Goal: Navigation & Orientation: Understand site structure

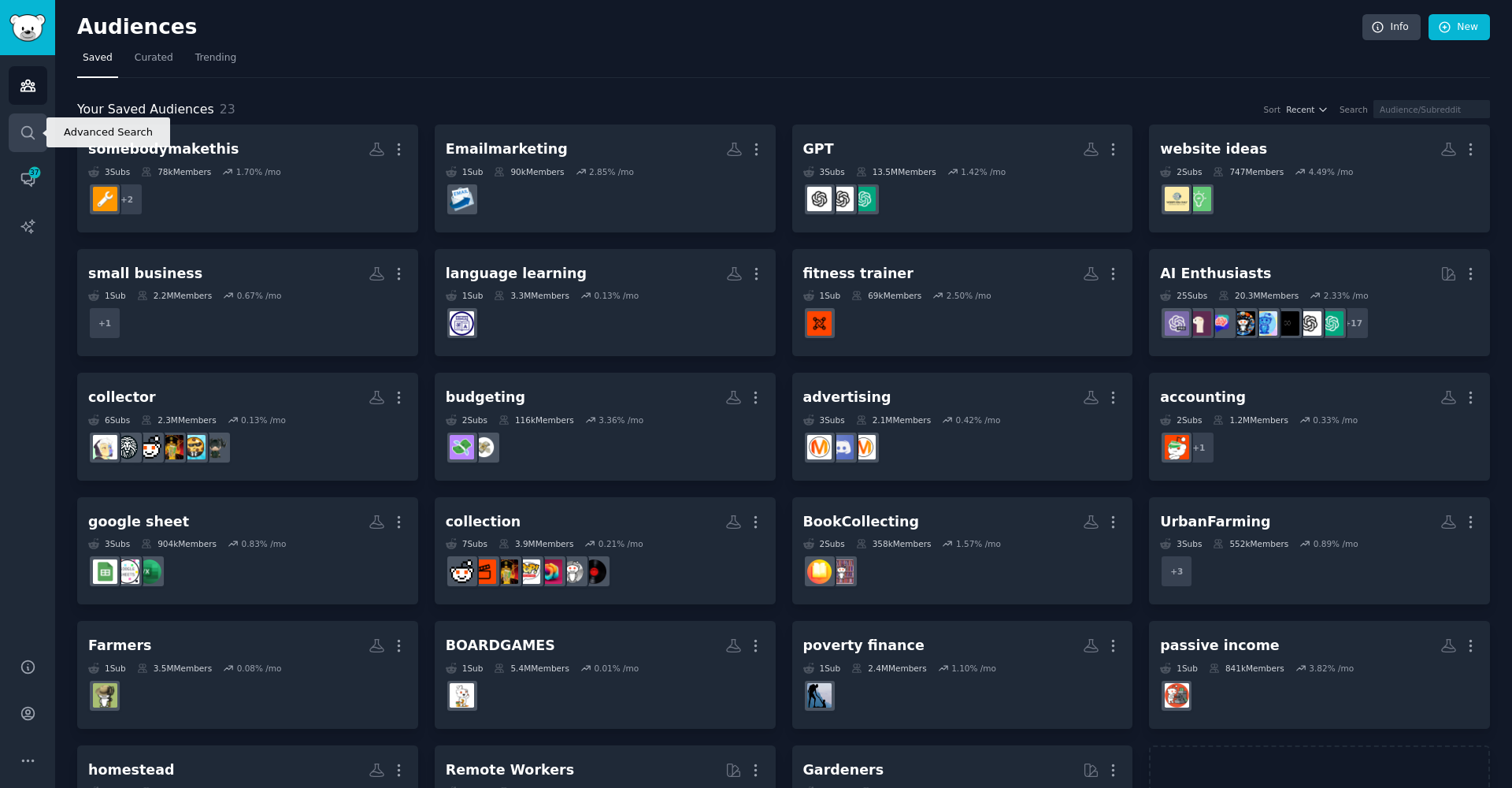
click at [24, 137] on icon "Sidebar" at bounding box center [28, 132] width 16 height 16
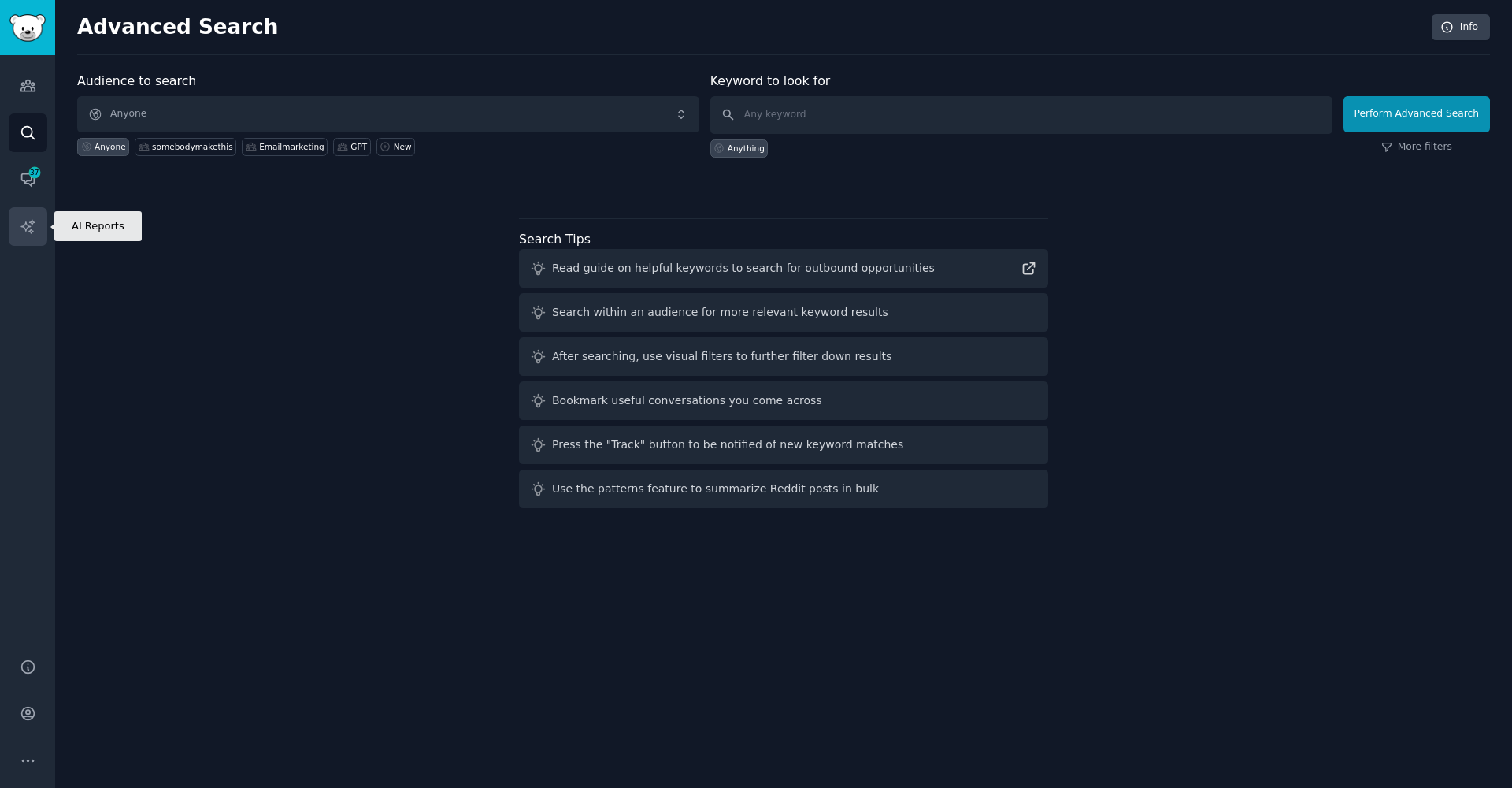
click at [33, 226] on icon "Sidebar" at bounding box center [28, 226] width 16 height 16
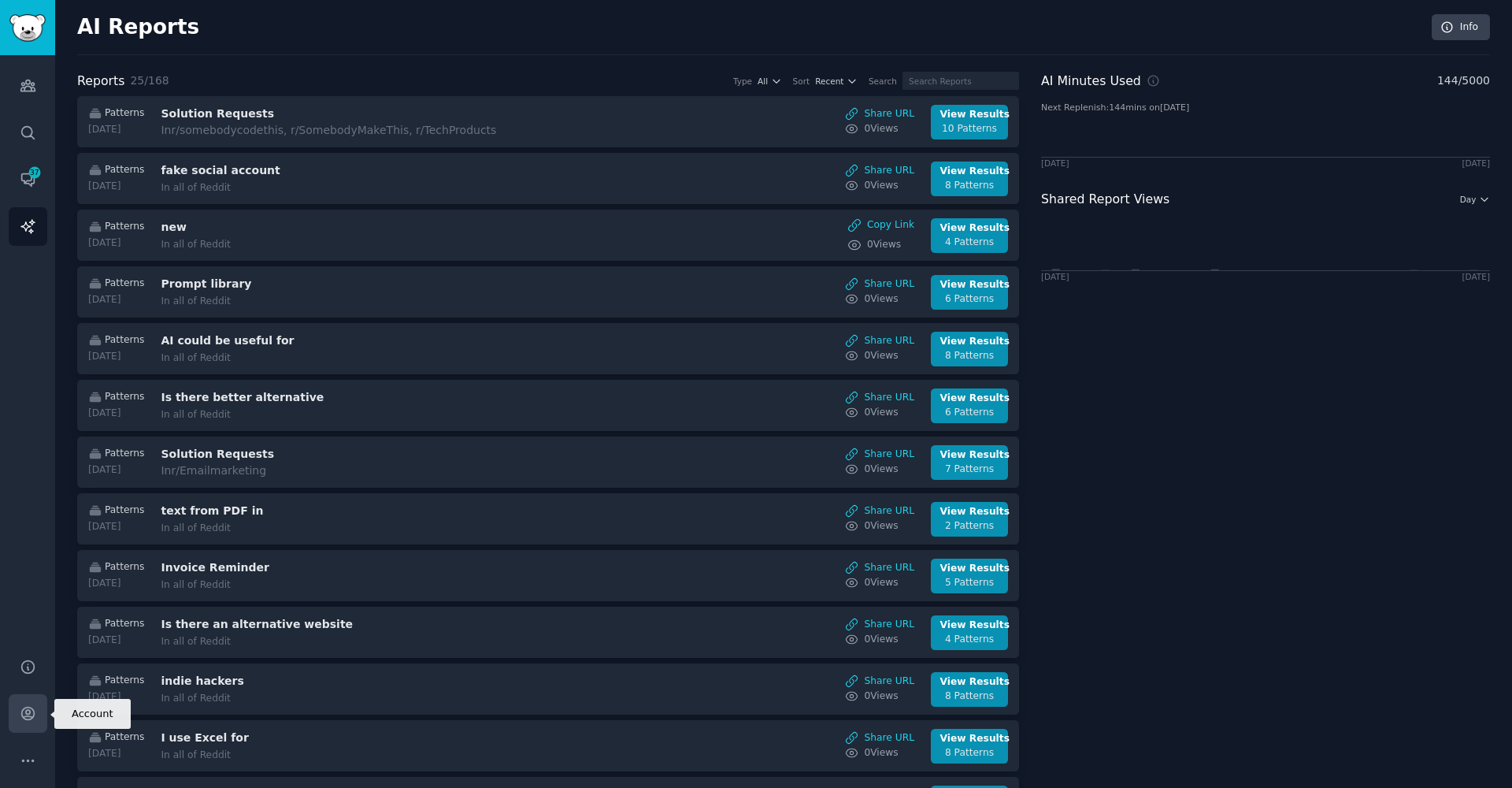
click at [27, 722] on link "Account" at bounding box center [28, 713] width 39 height 39
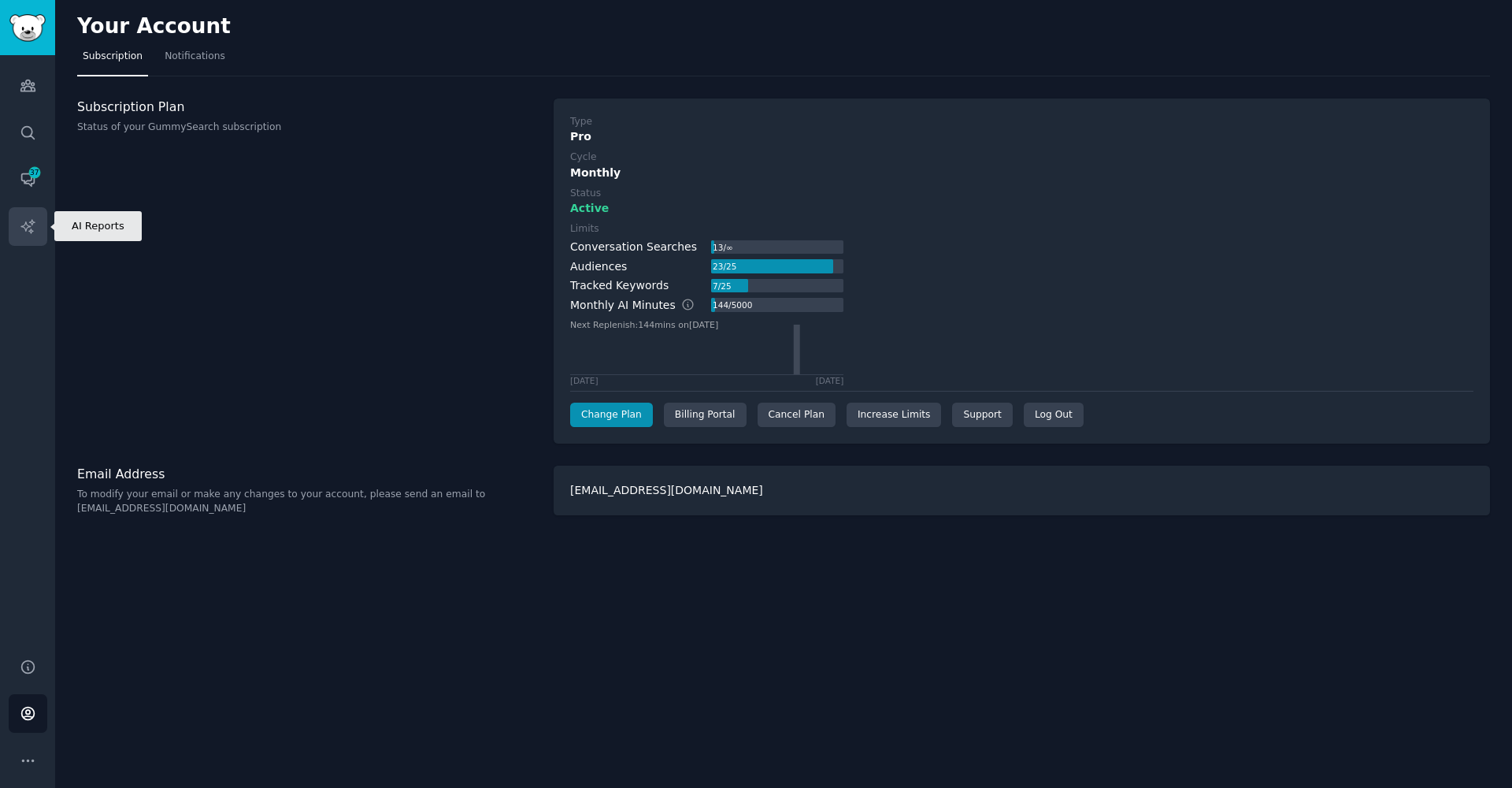
click at [29, 222] on icon "Sidebar" at bounding box center [27, 226] width 14 height 14
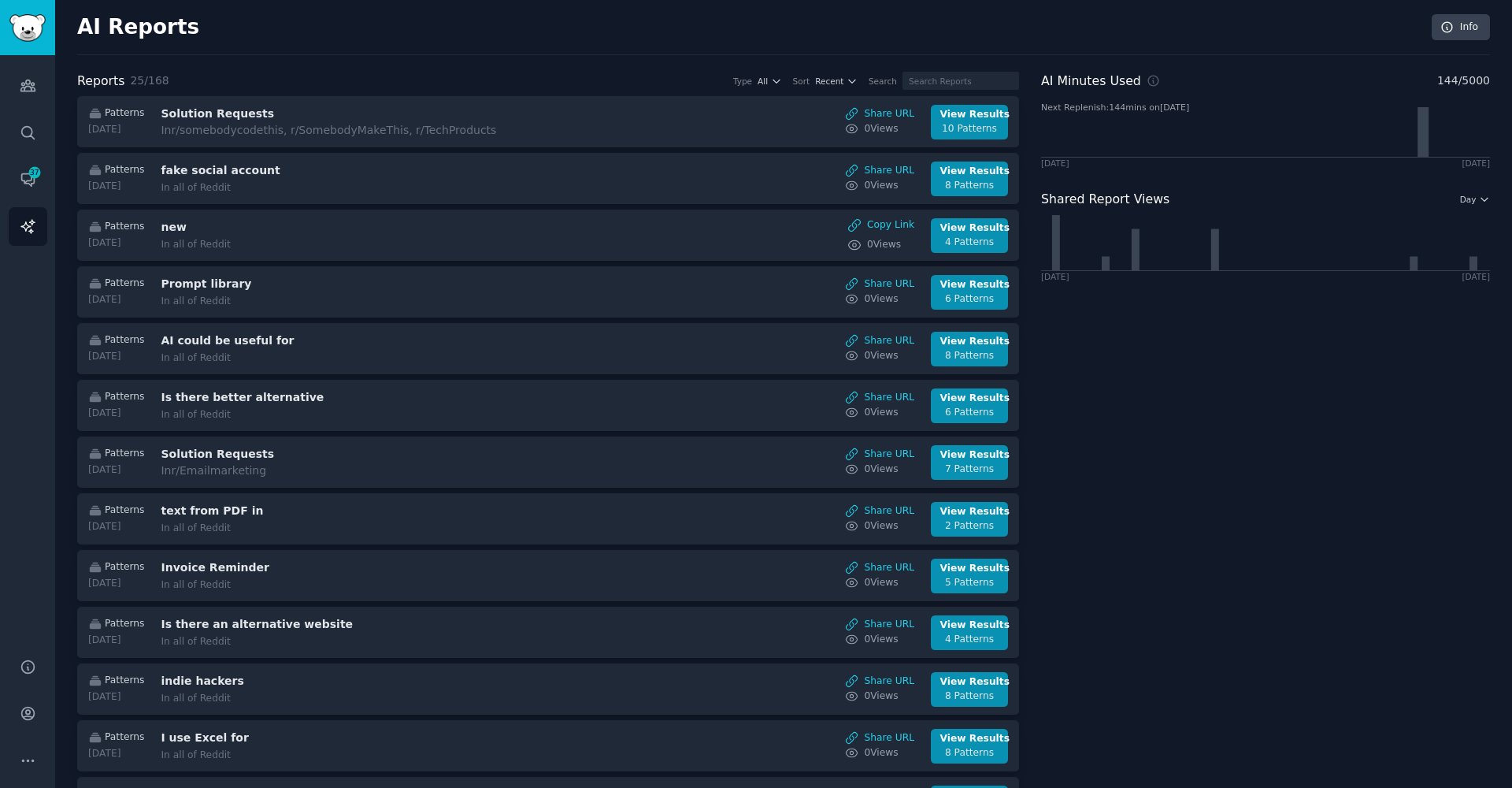
click at [37, 112] on div "Audiences Search Conversations 37 AI Reports" at bounding box center [27, 347] width 55 height 584
click at [24, 126] on icon "Sidebar" at bounding box center [28, 132] width 16 height 16
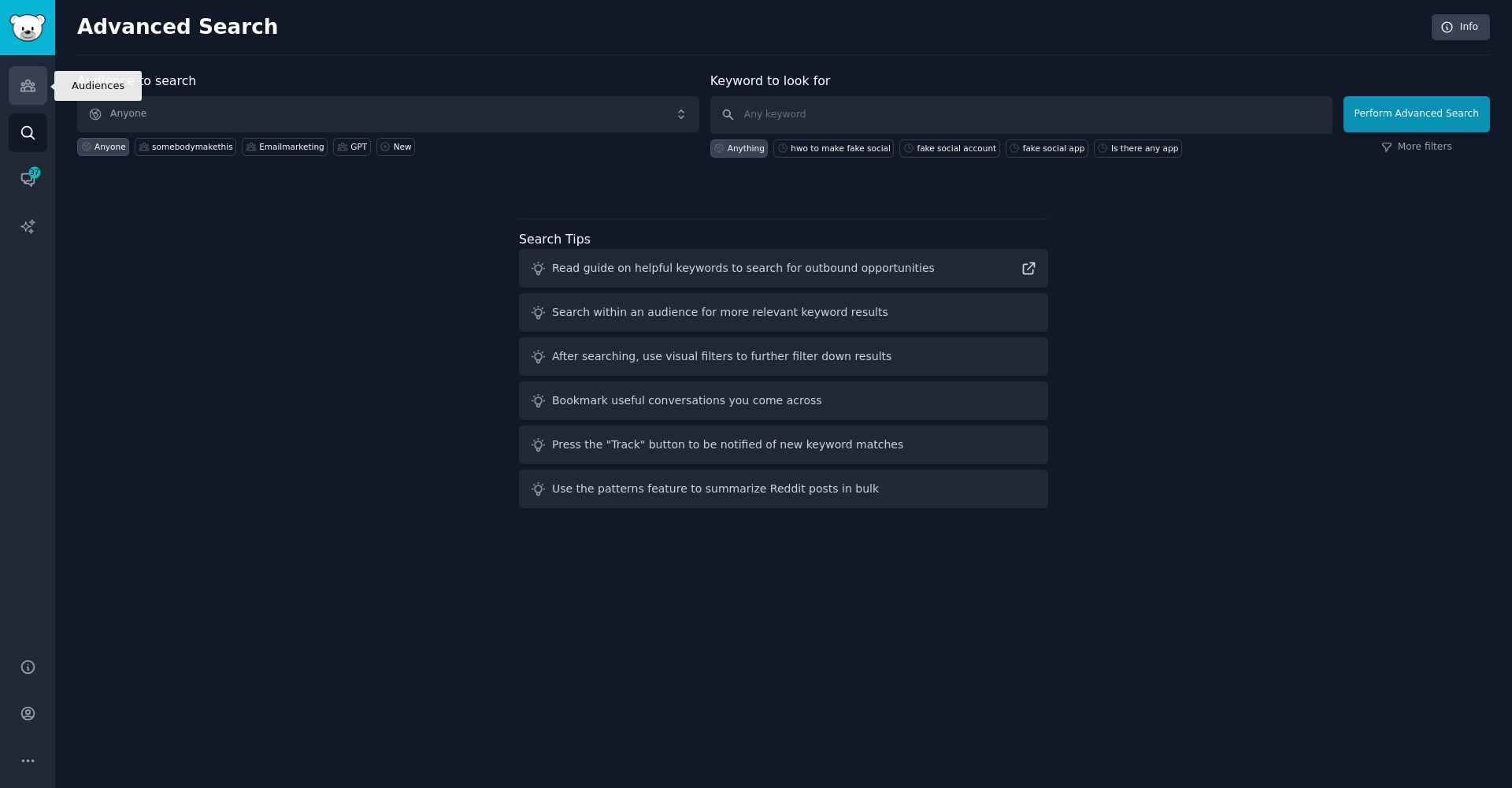
click at [22, 76] on link "Audiences" at bounding box center [28, 85] width 39 height 39
